Goal: Information Seeking & Learning: Find specific page/section

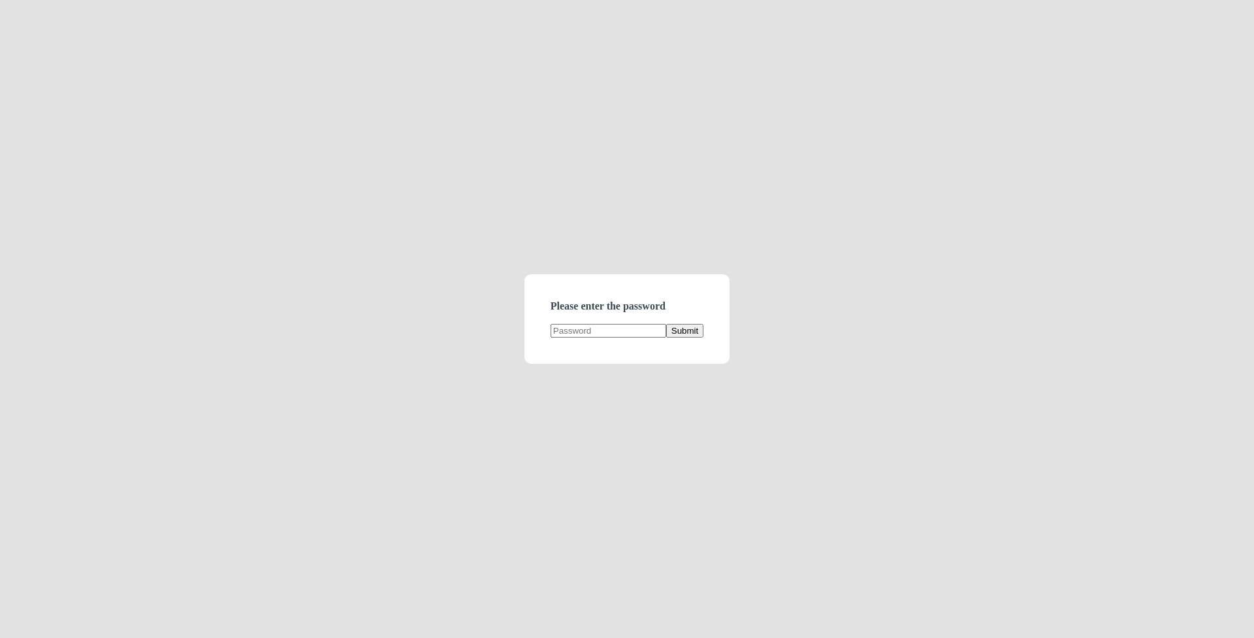
click at [613, 336] on input "text" at bounding box center [609, 331] width 116 height 14
type input "d"
type input "demodirectory"
click button "Submit" at bounding box center [684, 331] width 37 height 14
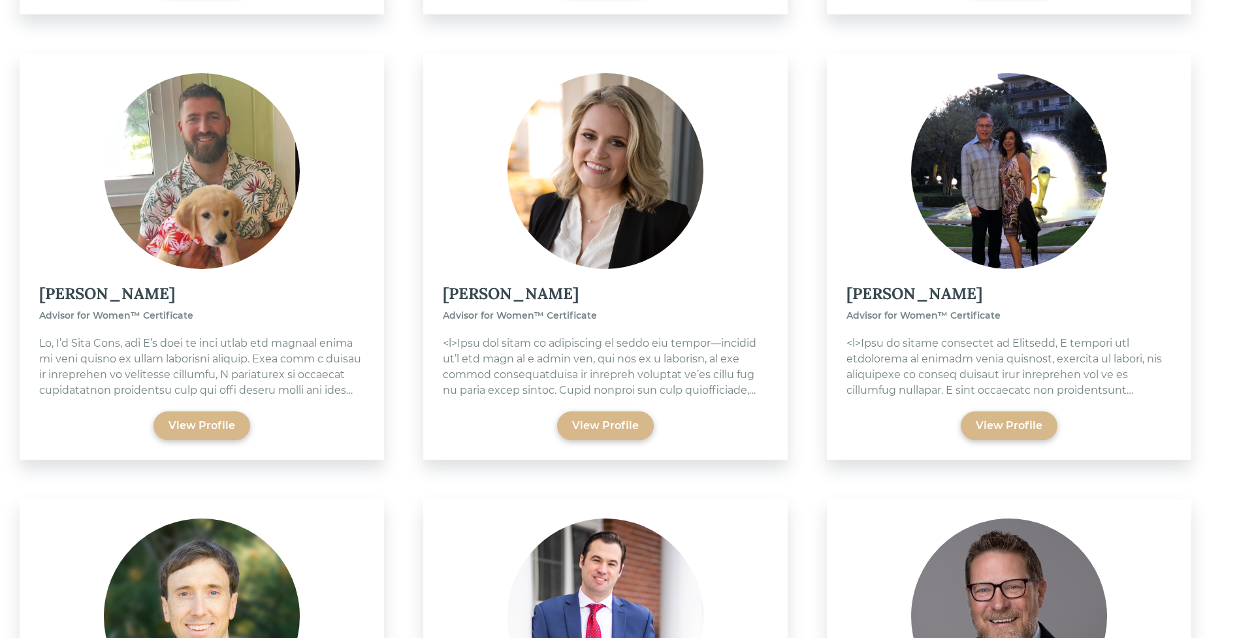
scroll to position [1988, 0]
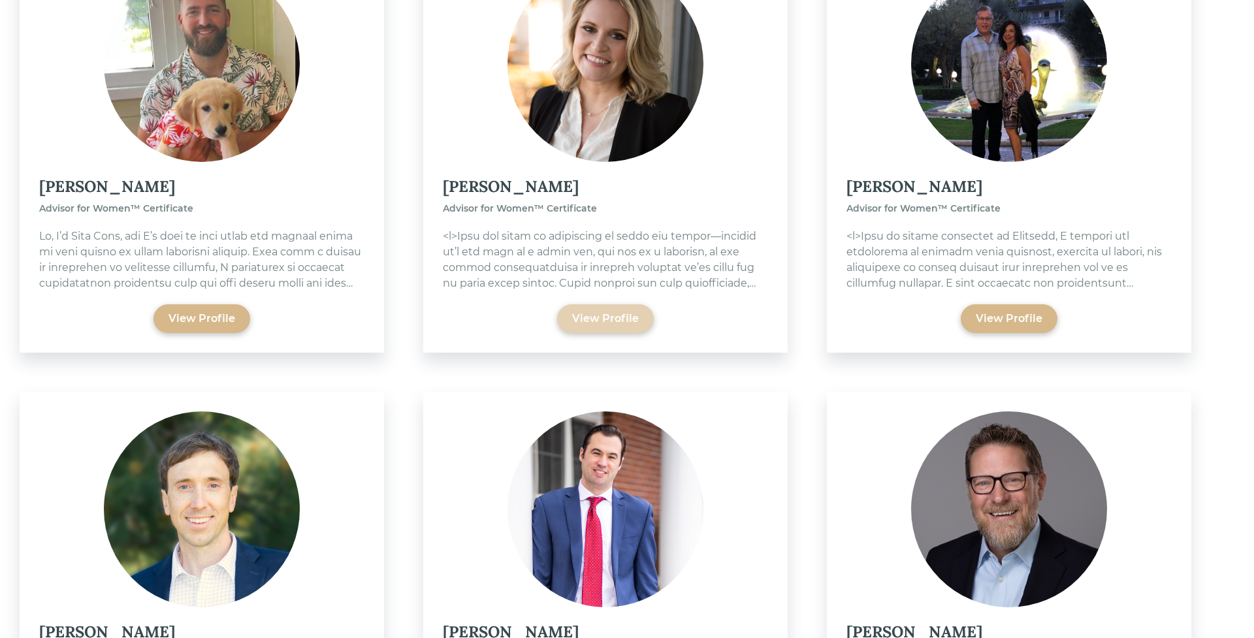
click at [597, 322] on div "View Profile" at bounding box center [605, 319] width 67 height 16
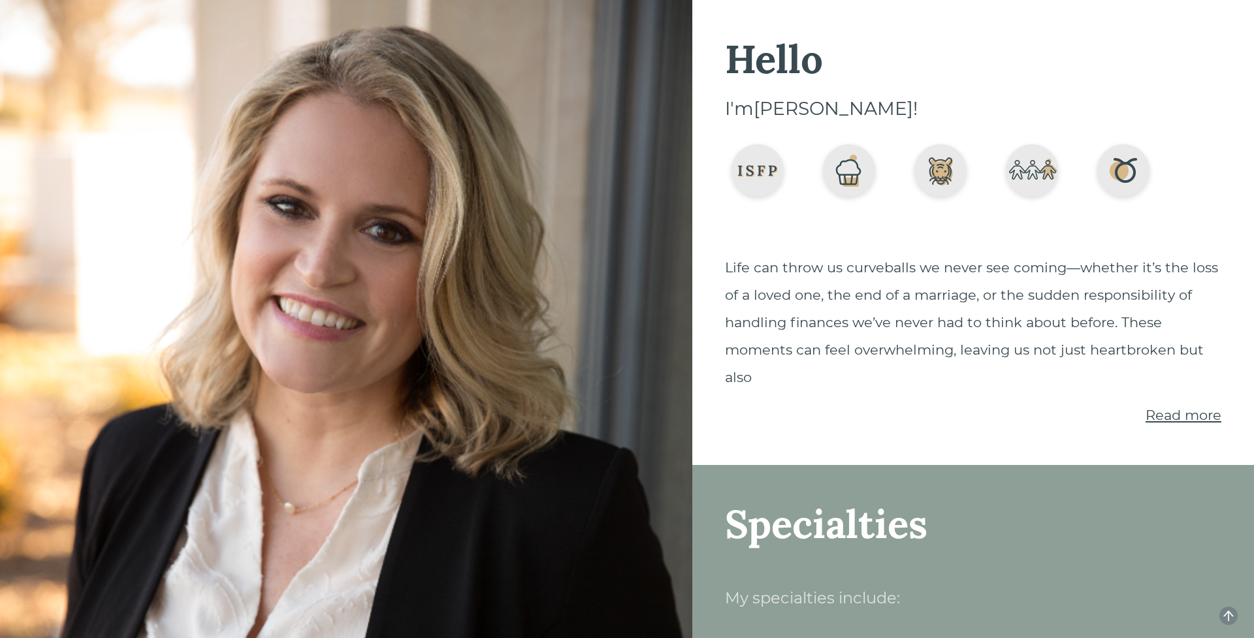
click at [1168, 415] on span "Read more" at bounding box center [1184, 415] width 76 height 16
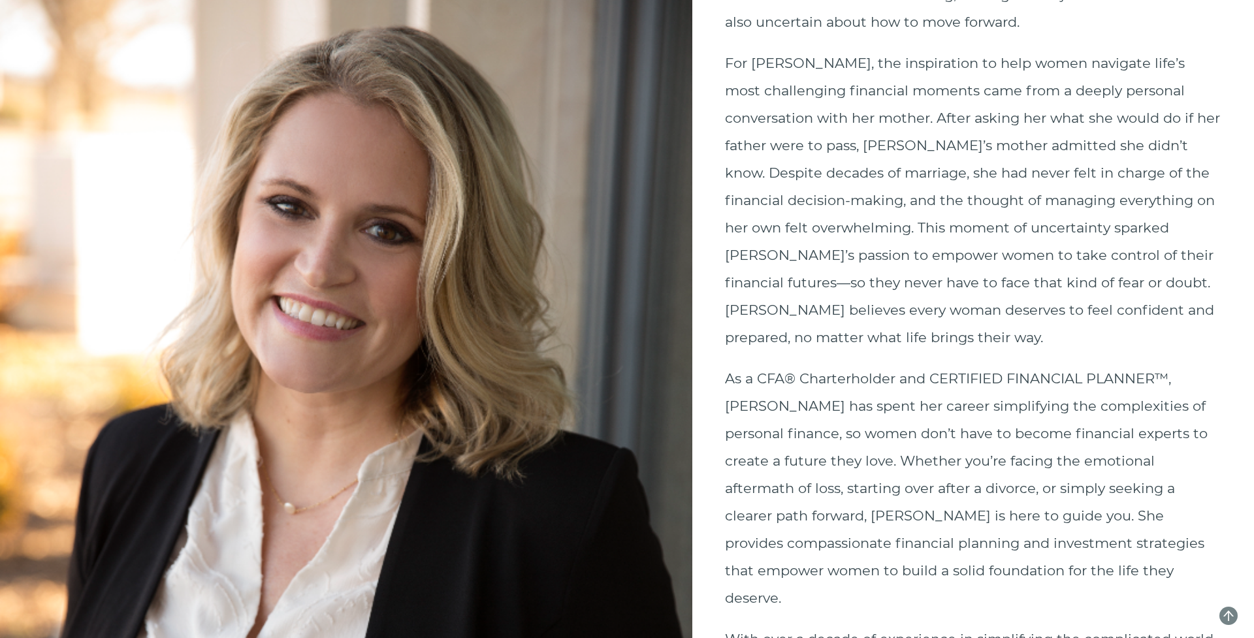
scroll to position [356, 0]
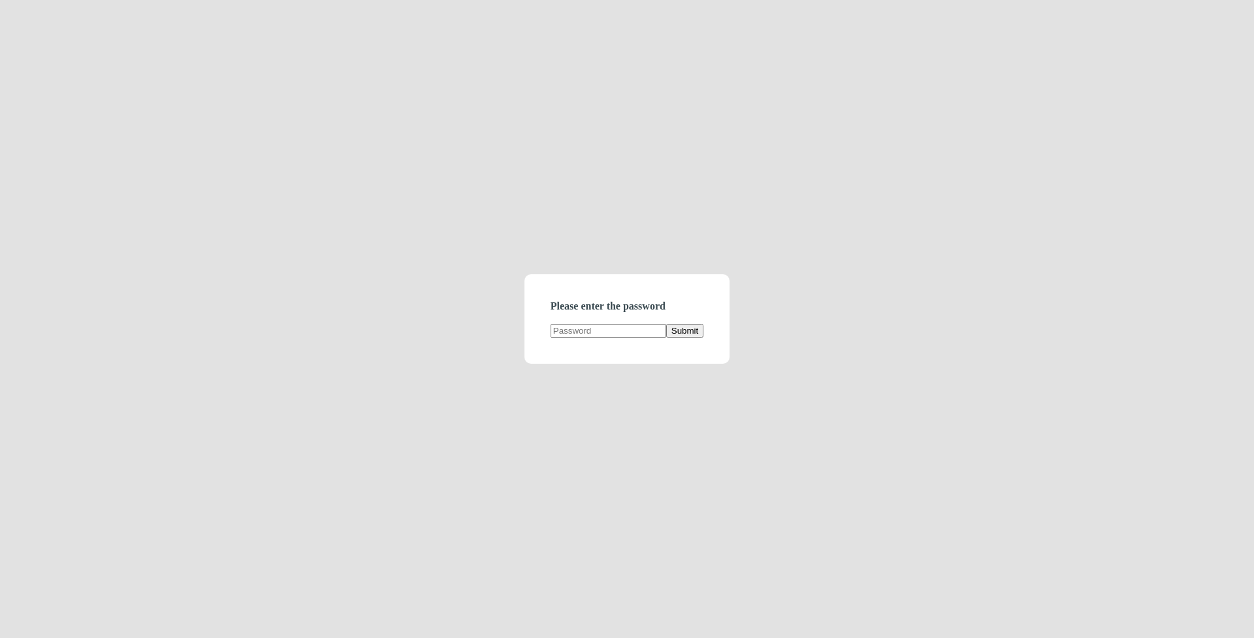
click at [605, 336] on input "text" at bounding box center [609, 331] width 116 height 14
type input "demodirectory"
click button "Submit" at bounding box center [684, 331] width 37 height 14
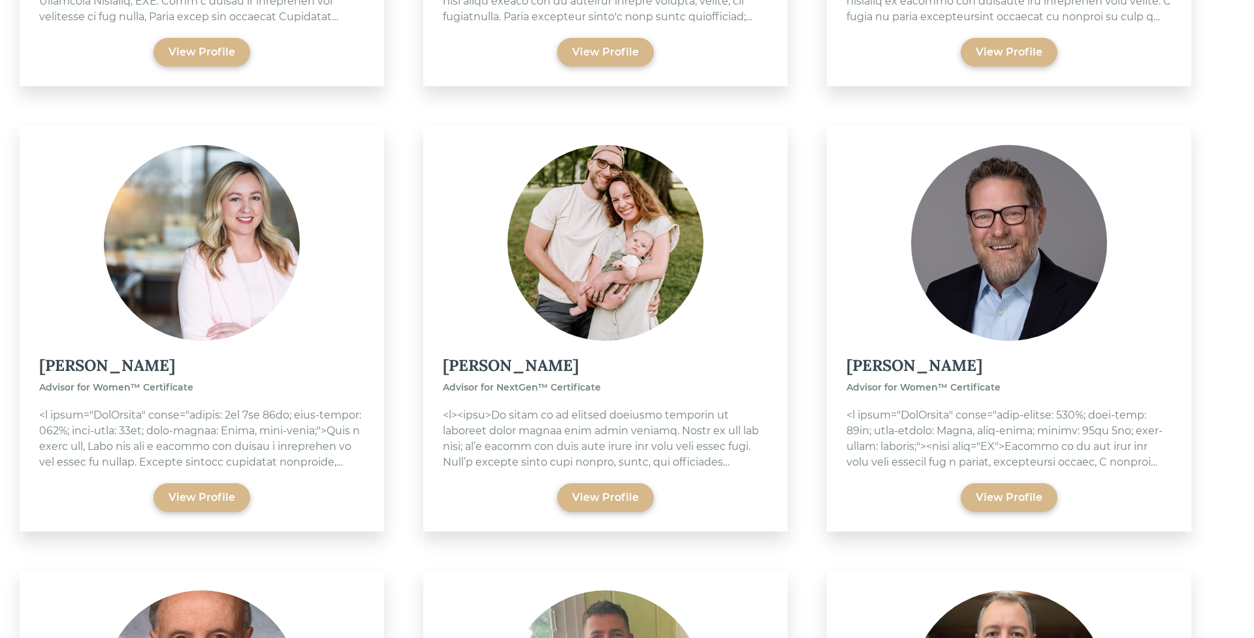
scroll to position [1353, 0]
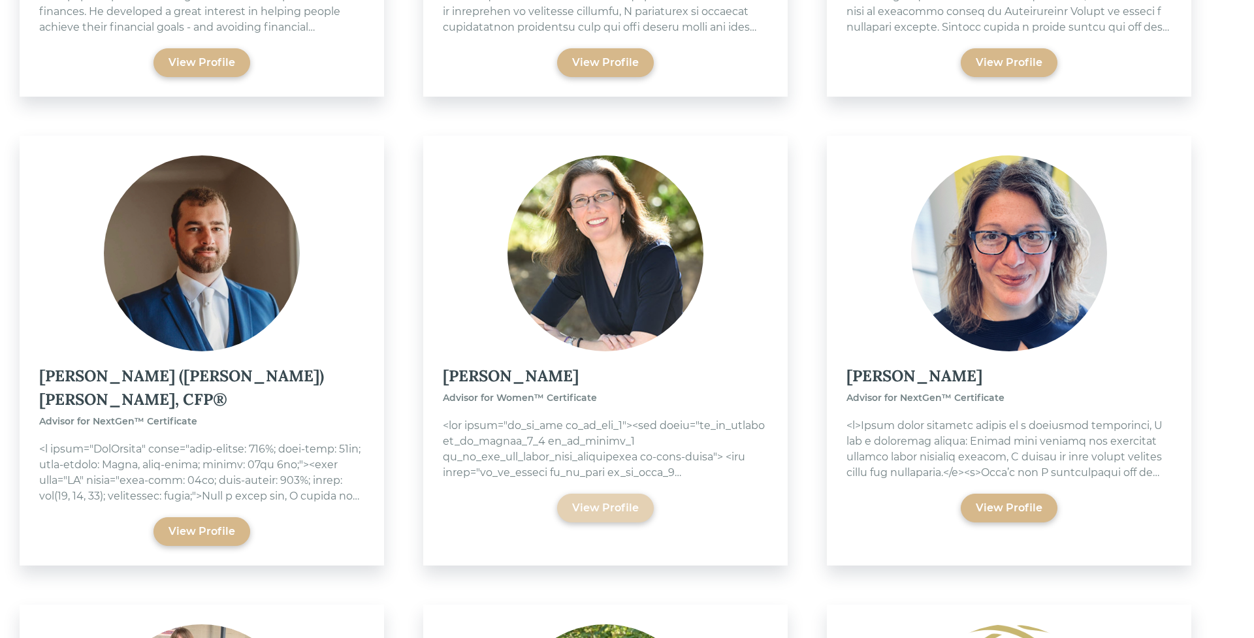
click at [594, 510] on div "View Profile" at bounding box center [605, 508] width 67 height 16
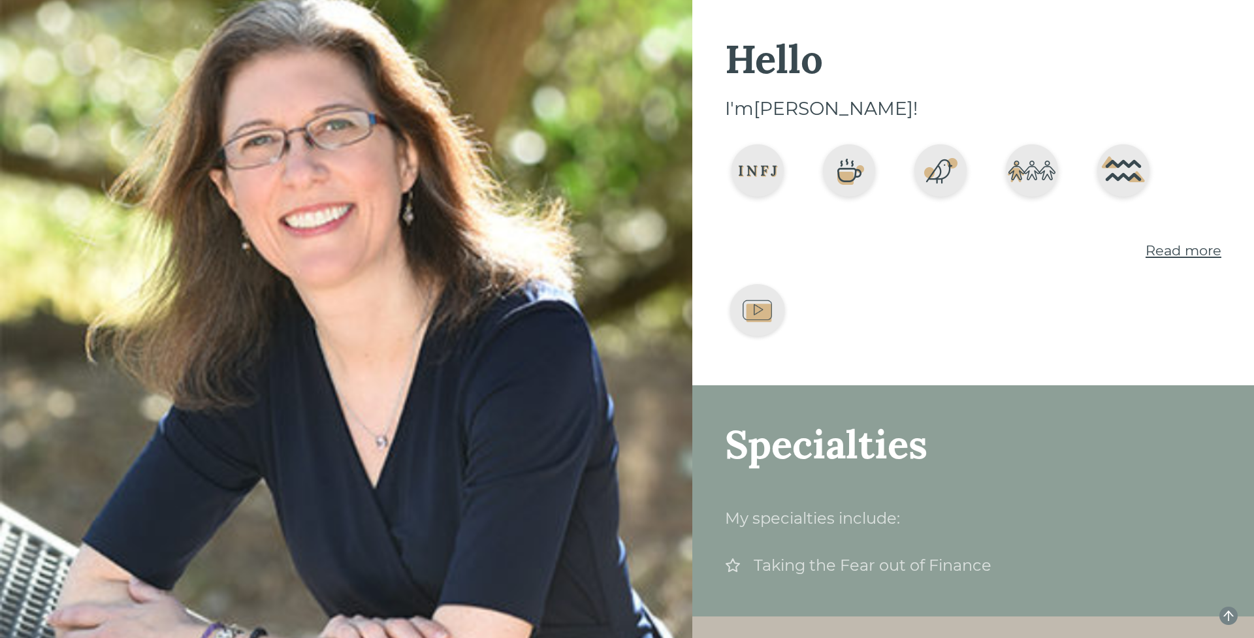
click at [1160, 250] on span "Read more" at bounding box center [1184, 250] width 76 height 16
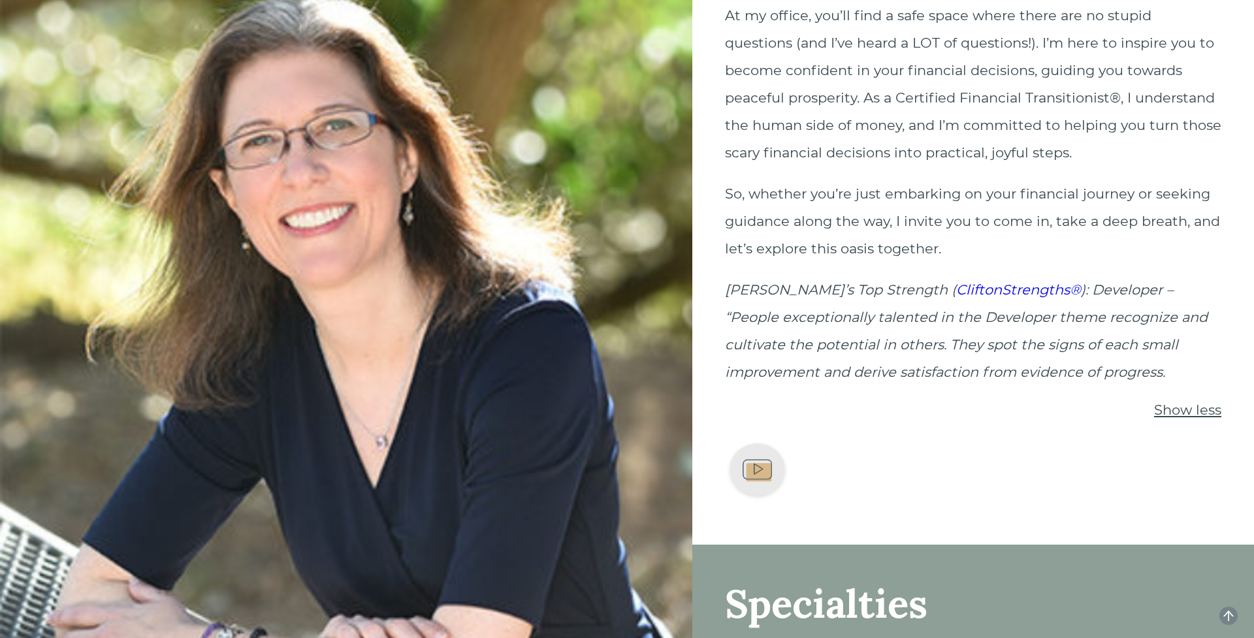
scroll to position [1357, 0]
